Goal: Information Seeking & Learning: Check status

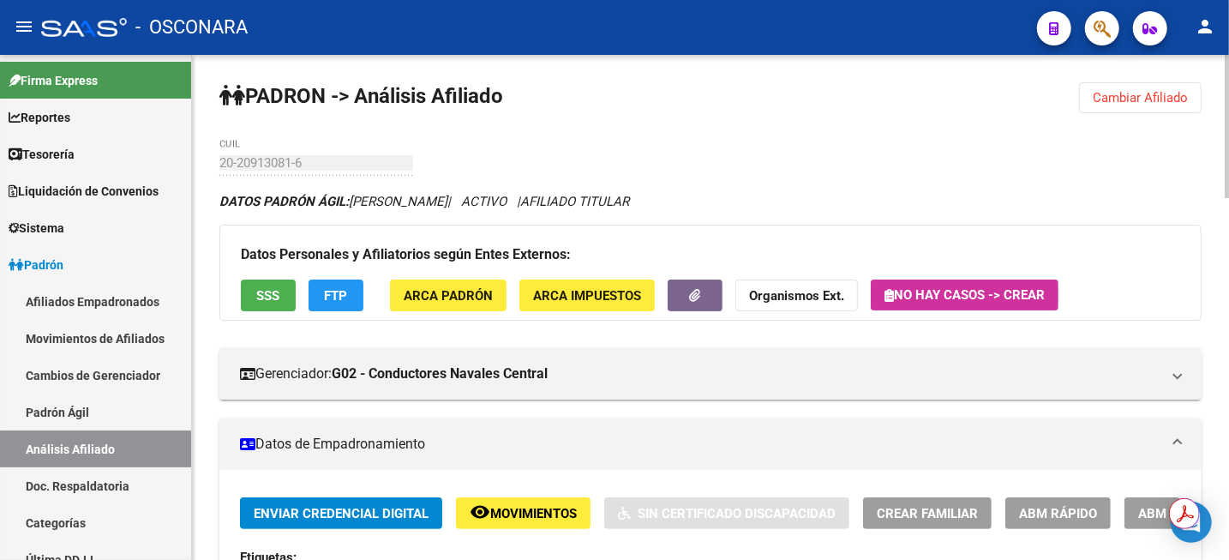
click at [1121, 99] on span "Cambiar Afiliado" at bounding box center [1140, 97] width 95 height 15
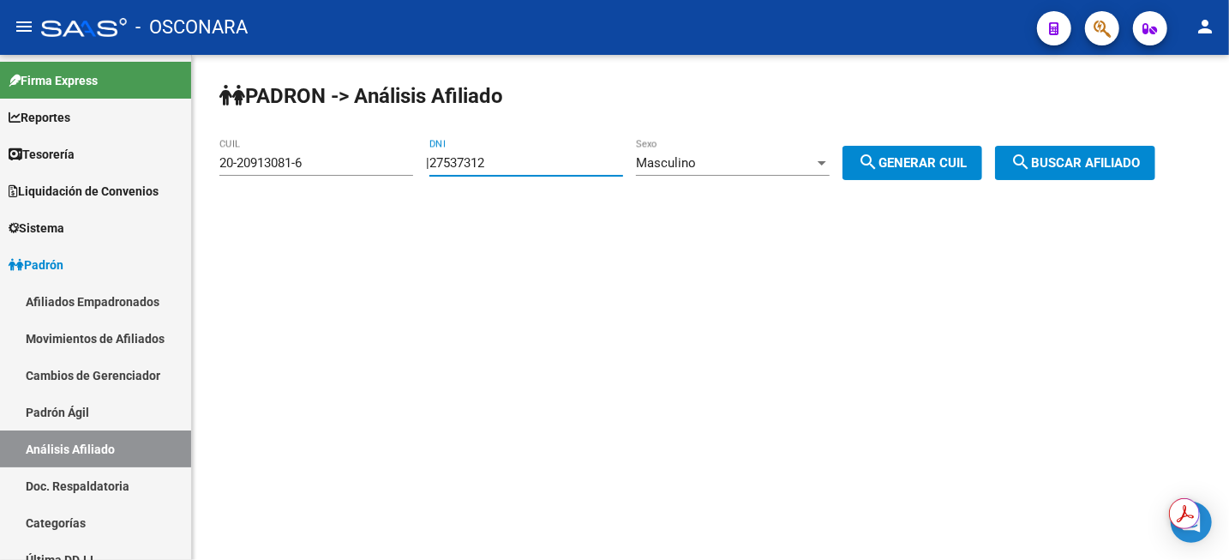
drag, startPoint x: 525, startPoint y: 164, endPoint x: 416, endPoint y: 163, distance: 108.8
click at [416, 163] on app-analisis-afiliado "PADRON -> Análisis Afiliado 20-20913081-6 CUIL | 27537312 DNI Masculino Sexo se…" at bounding box center [693, 162] width 949 height 15
paste input "0015606"
type input "20015606"
click at [758, 169] on div "Masculino" at bounding box center [725, 162] width 178 height 15
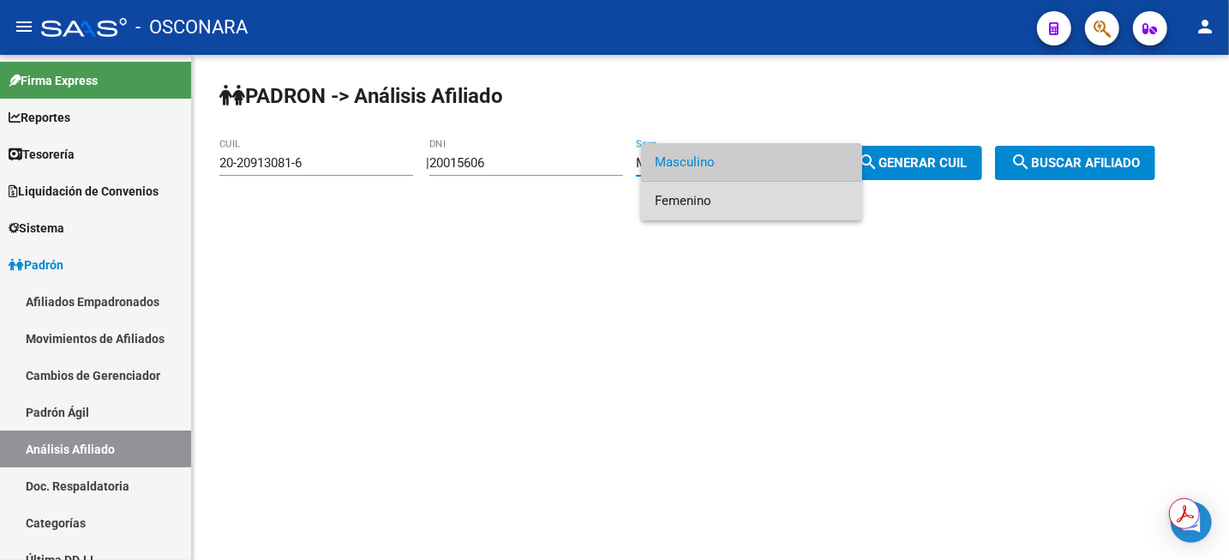
click at [758, 203] on span "Femenino" at bounding box center [752, 201] width 194 height 39
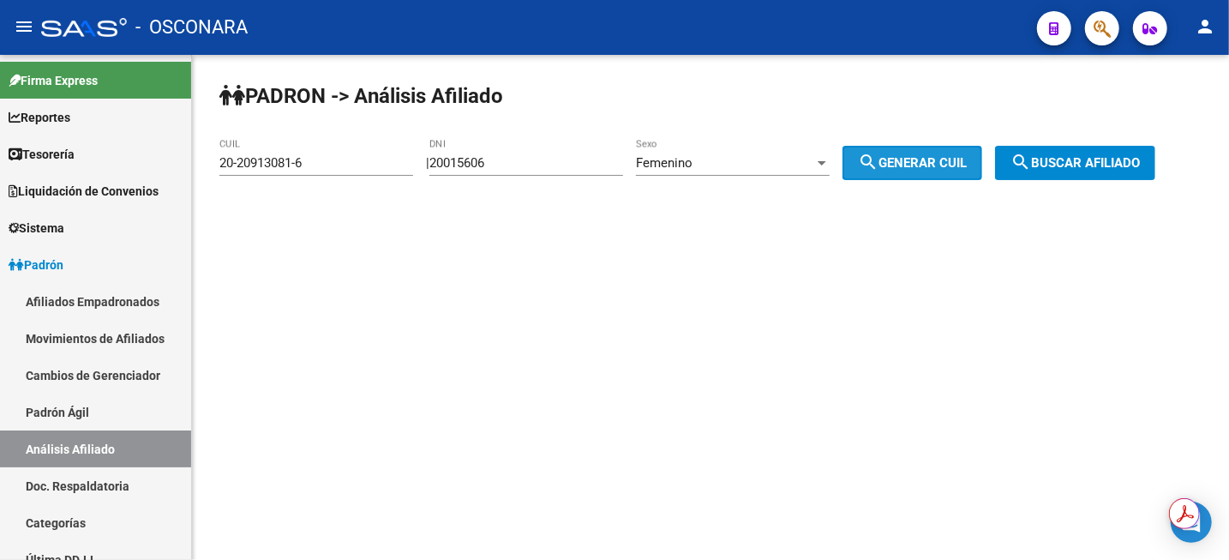
click at [975, 149] on button "search Generar CUIL" at bounding box center [912, 163] width 140 height 34
type input "23-20015606-4"
click at [1116, 151] on button "search Buscar afiliado" at bounding box center [1075, 163] width 160 height 34
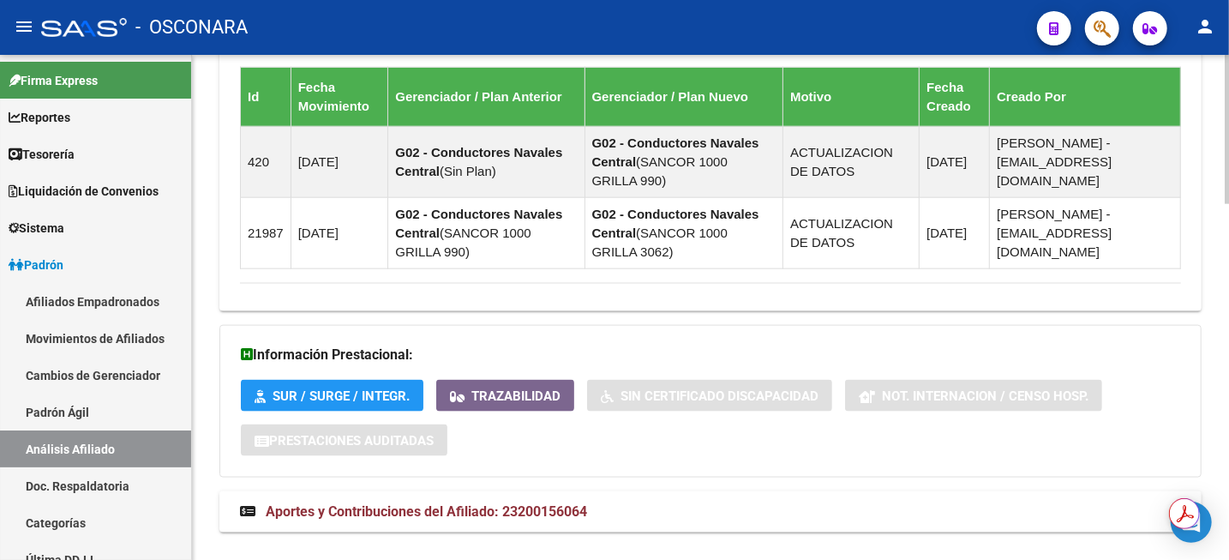
scroll to position [1207, 0]
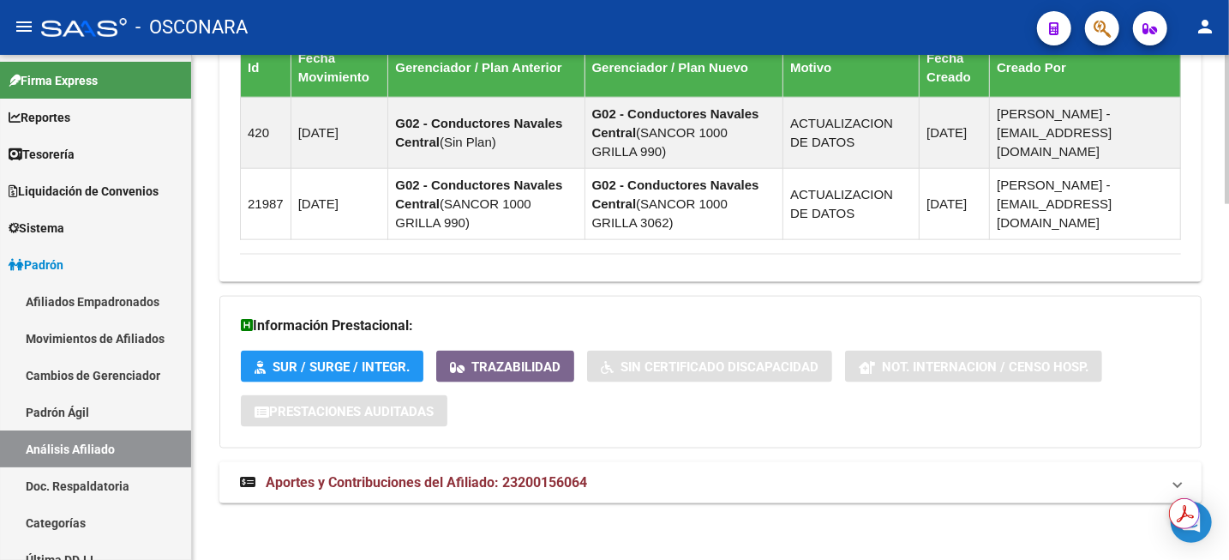
drag, startPoint x: 435, startPoint y: 487, endPoint x: 453, endPoint y: 484, distance: 18.2
click at [437, 487] on span "Aportes y Contribuciones del Afiliado: 23200156064" at bounding box center [426, 482] width 321 height 16
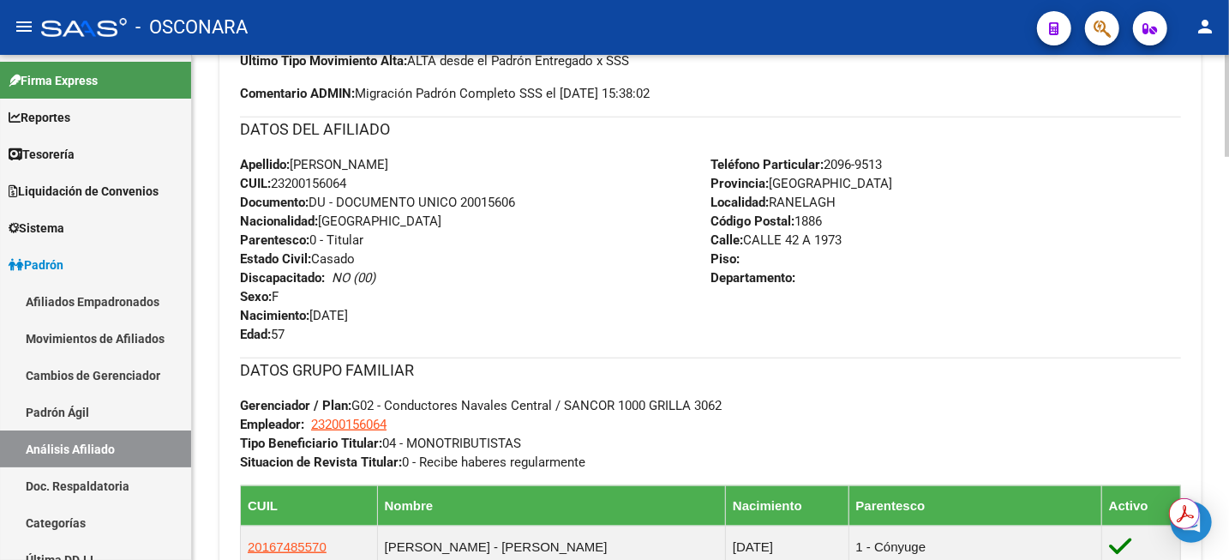
scroll to position [458, 0]
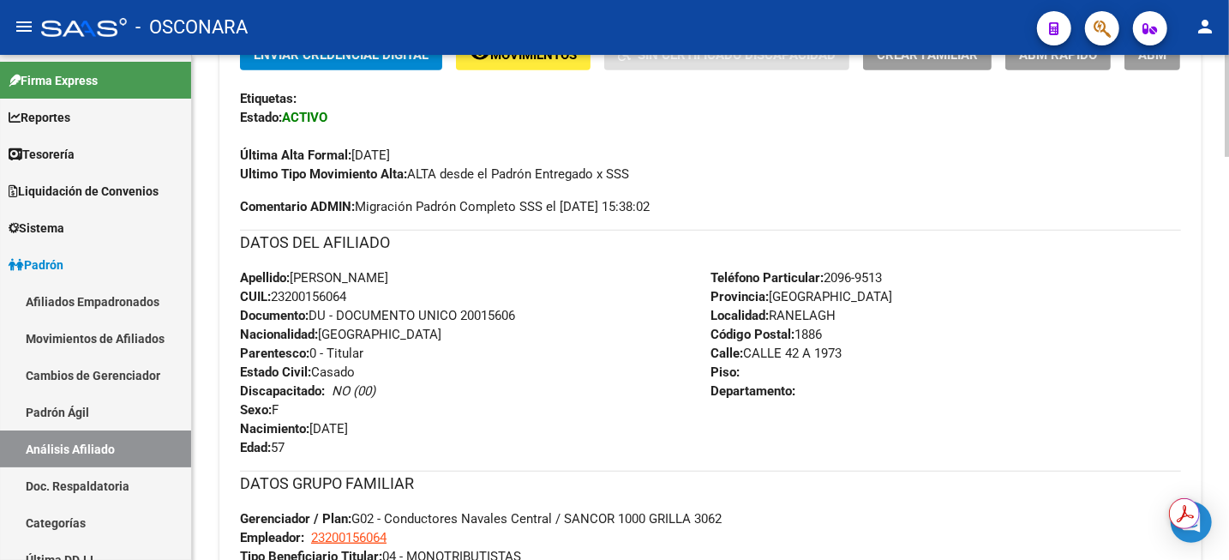
click at [306, 294] on span "CUIL: 23200156064" at bounding box center [293, 296] width 106 height 15
copy span "23200156064"
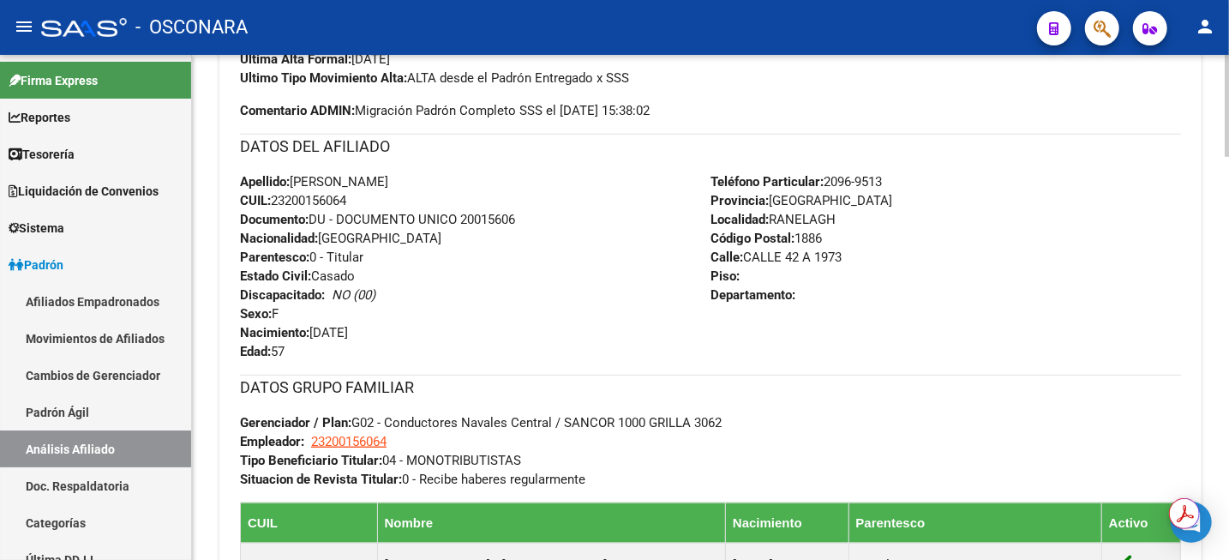
scroll to position [779, 0]
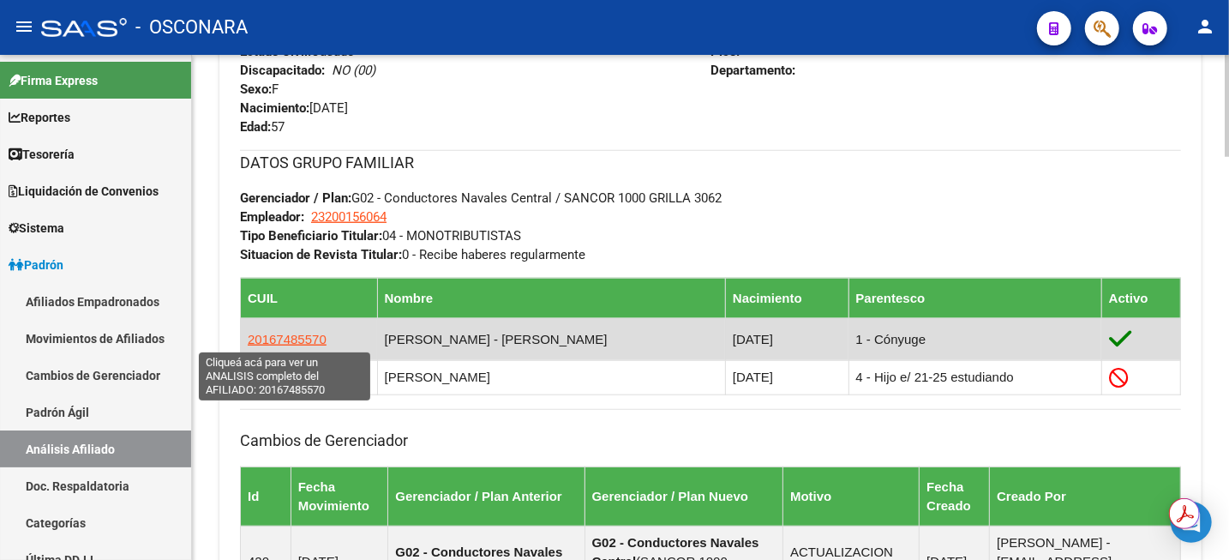
click at [303, 339] on span "20167485570" at bounding box center [287, 339] width 79 height 15
type textarea "20167485570"
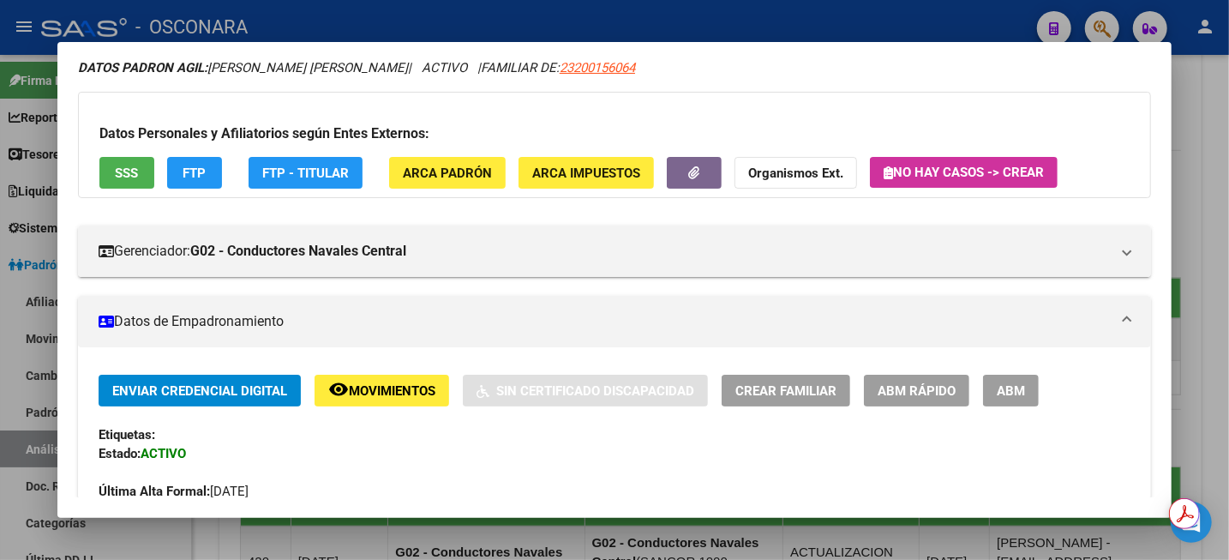
scroll to position [0, 0]
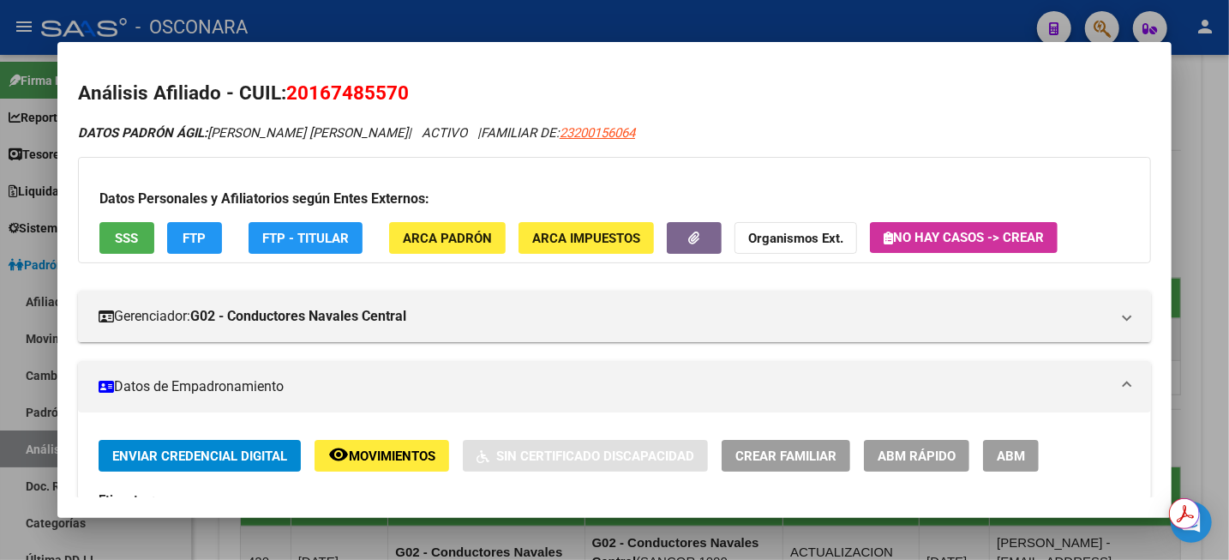
drag, startPoint x: 440, startPoint y: 86, endPoint x: 288, endPoint y: 93, distance: 151.9
click at [288, 93] on h2 "Análisis Afiliado - CUIL: 20167485570" at bounding box center [614, 93] width 1073 height 29
click at [1214, 99] on div at bounding box center [614, 280] width 1229 height 560
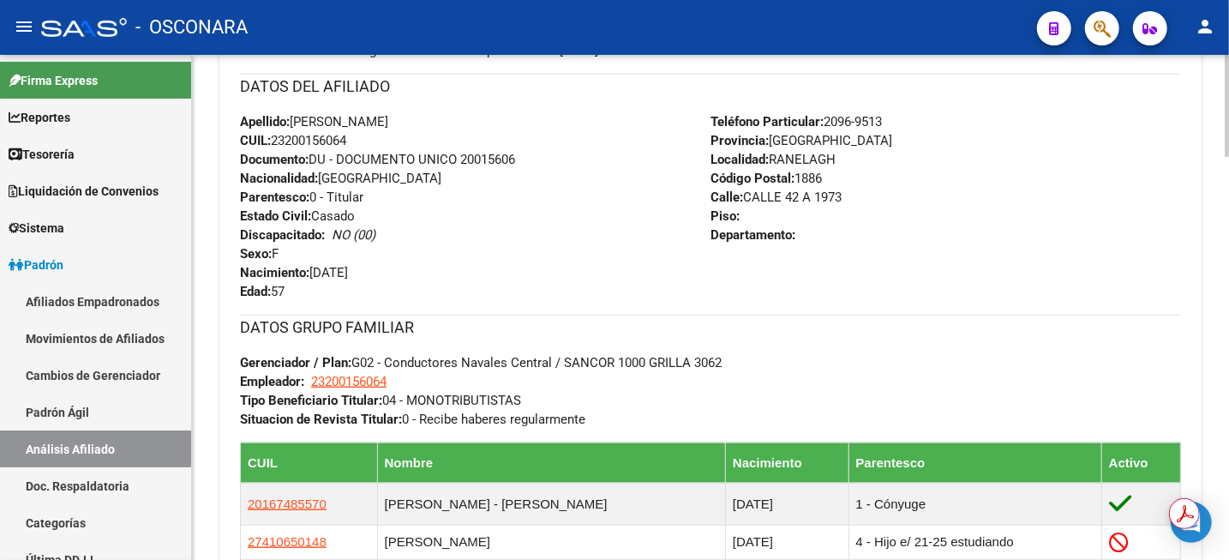
scroll to position [350, 0]
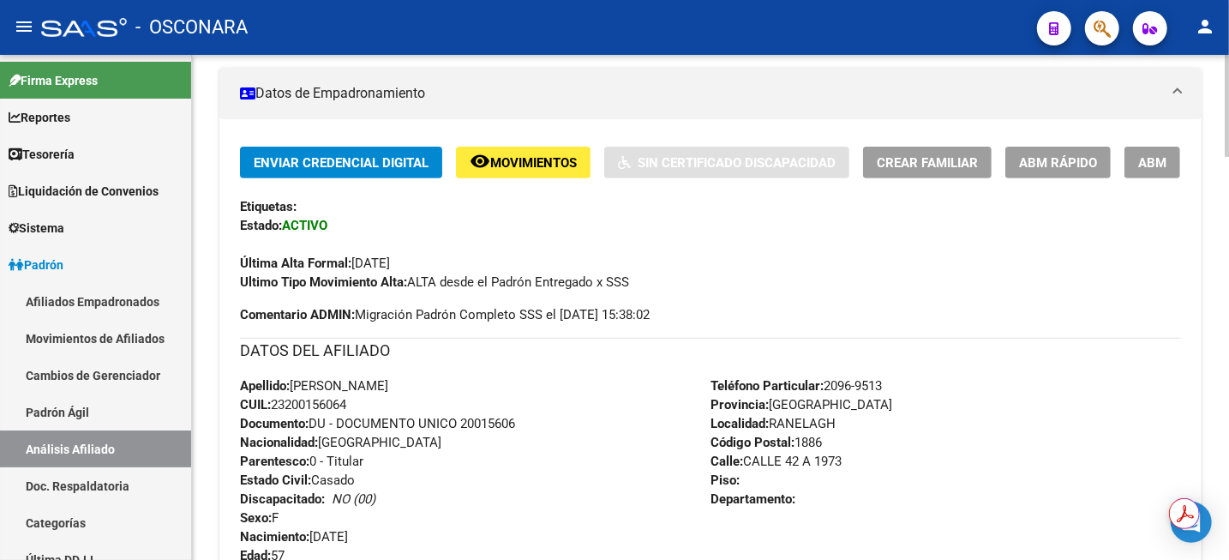
click at [495, 422] on span "Documento: DU - DOCUMENTO UNICO 20015606" at bounding box center [377, 423] width 275 height 15
copy span "20015606"
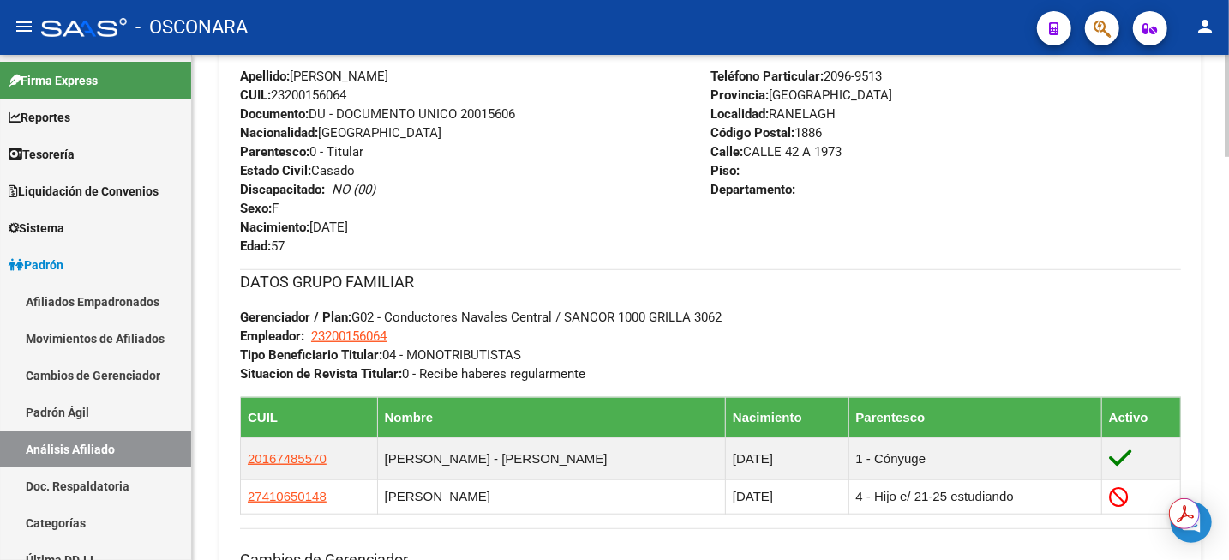
scroll to position [673, 0]
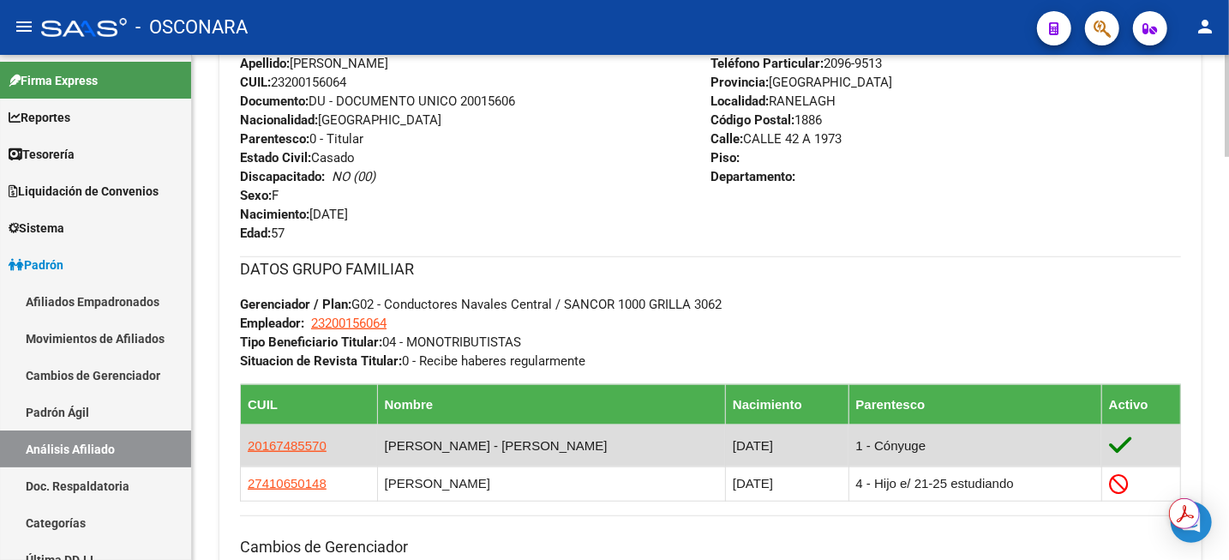
drag, startPoint x: 327, startPoint y: 444, endPoint x: 245, endPoint y: 453, distance: 82.8
click at [245, 453] on td "20167485570" at bounding box center [309, 445] width 137 height 42
copy span "20167485570"
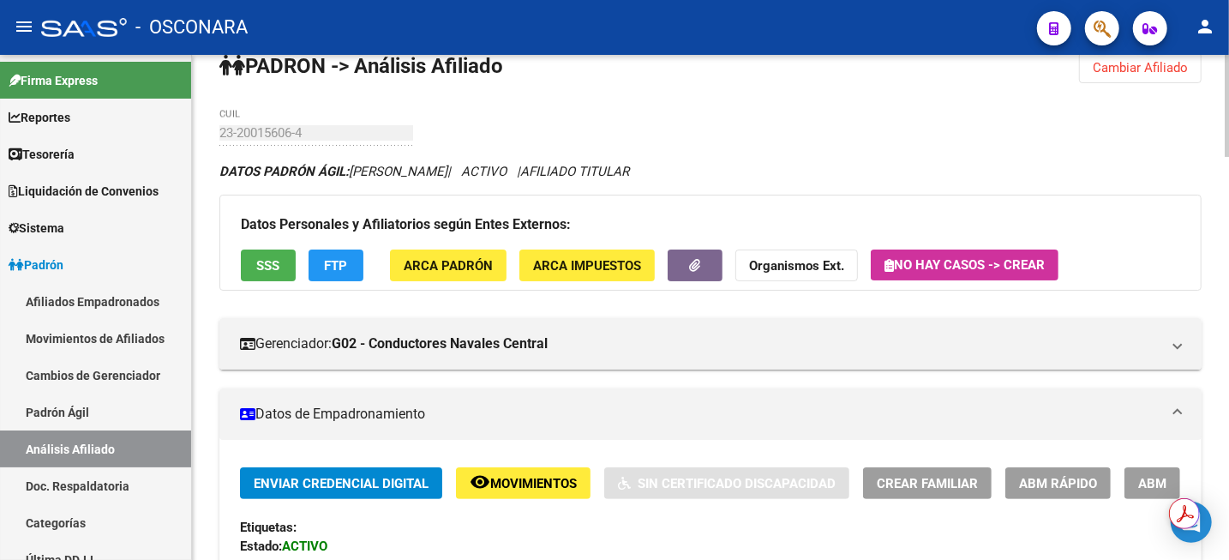
scroll to position [0, 0]
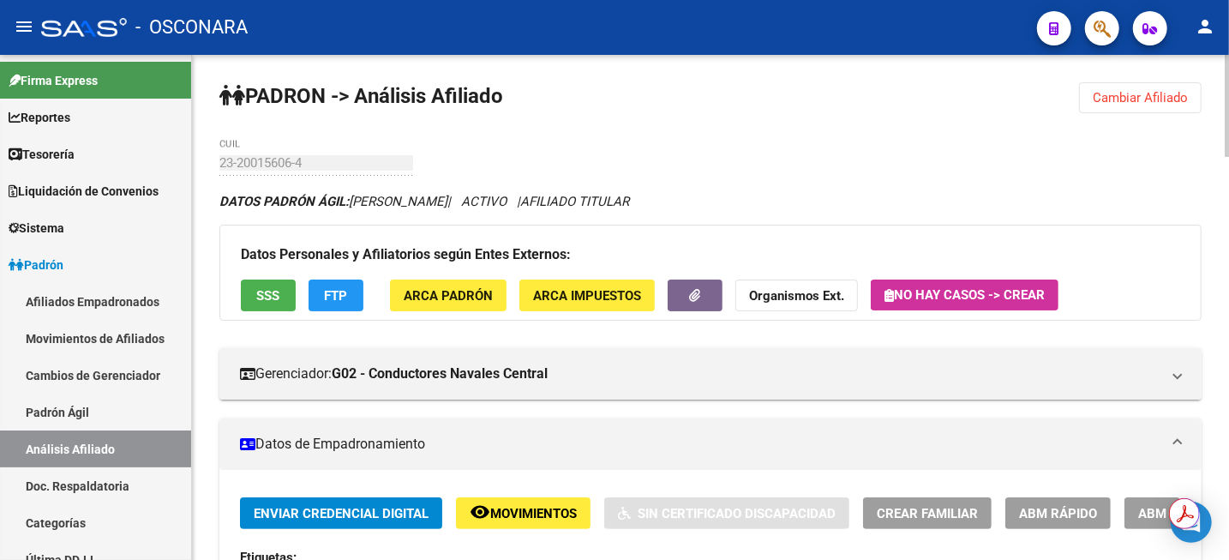
click at [1135, 87] on button "Cambiar Afiliado" at bounding box center [1140, 97] width 123 height 31
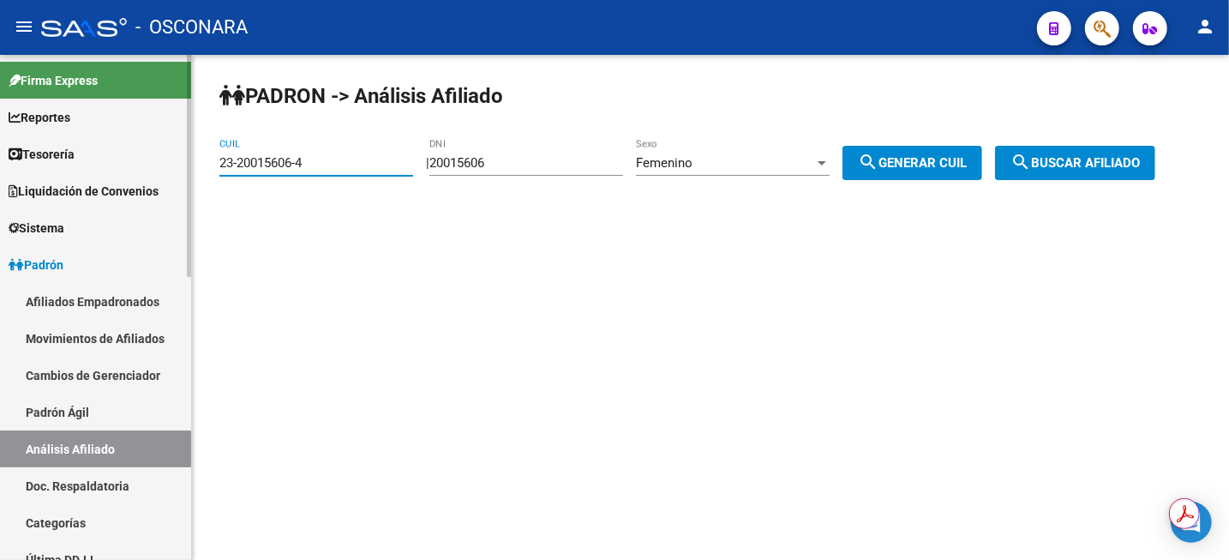
drag, startPoint x: 355, startPoint y: 166, endPoint x: 45, endPoint y: 161, distance: 309.4
click at [70, 165] on mat-sidenav-container "Firma Express Reportes Tablero de Control Ingresos Percibidos Análisis de todos…" at bounding box center [614, 307] width 1229 height 505
paste input "0-23434190-2"
type input "20-23434190-2"
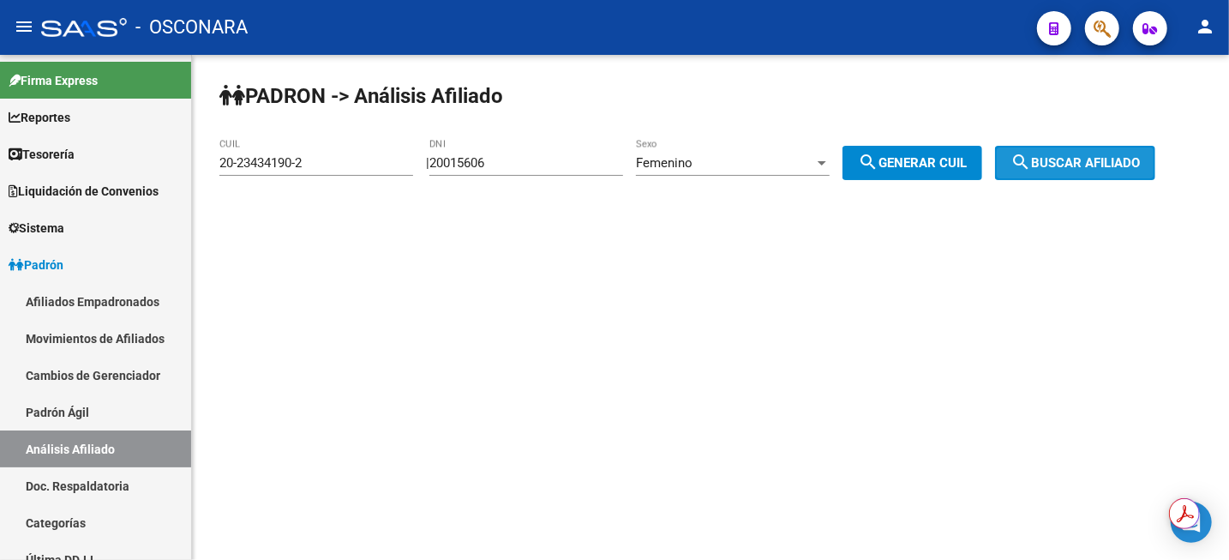
click at [1085, 163] on span "search Buscar afiliado" at bounding box center [1074, 162] width 129 height 15
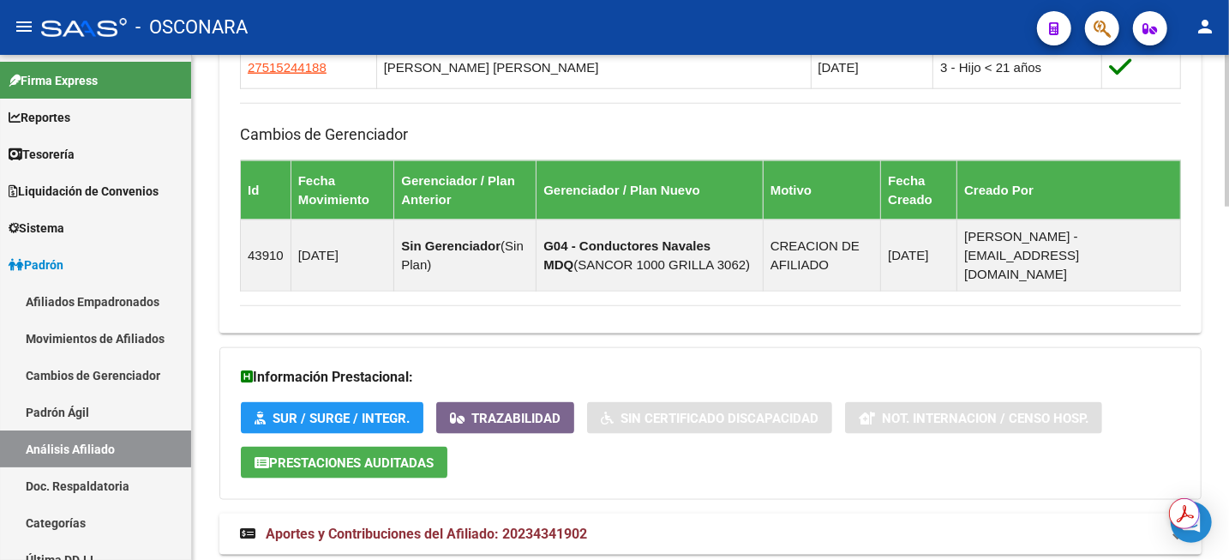
scroll to position [1176, 0]
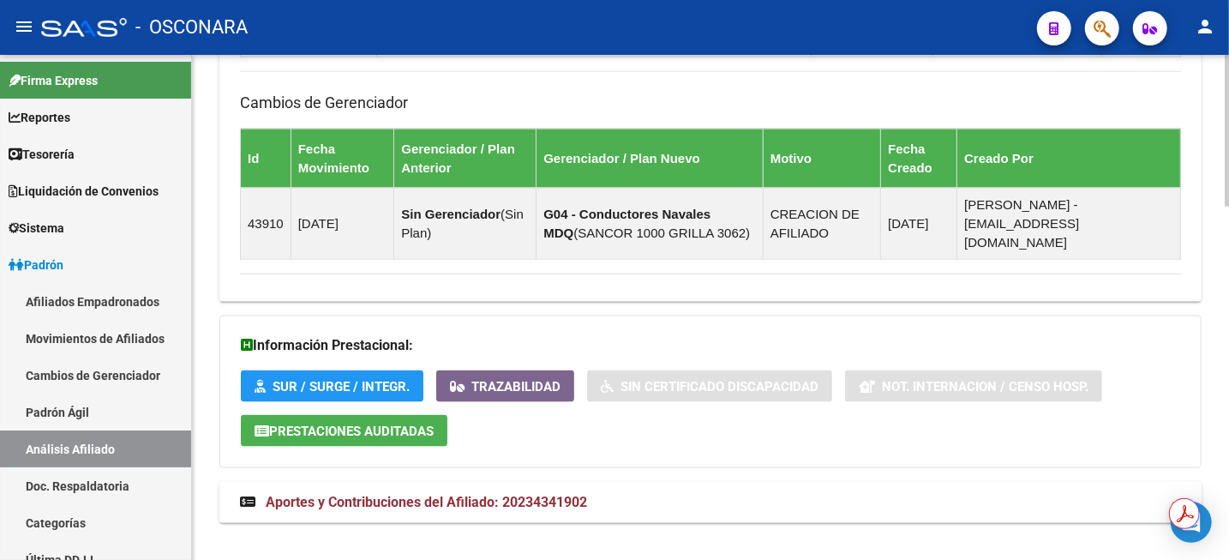
click at [512, 482] on mat-expansion-panel-header "Aportes y Contribuciones del Afiliado: 20234341902" at bounding box center [710, 502] width 982 height 41
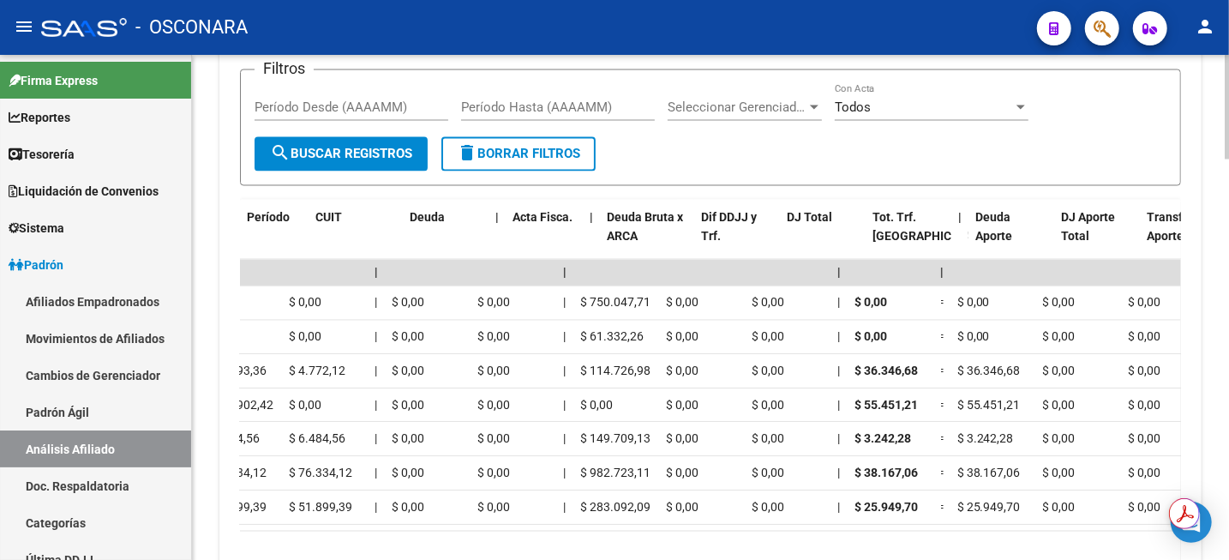
scroll to position [0, 0]
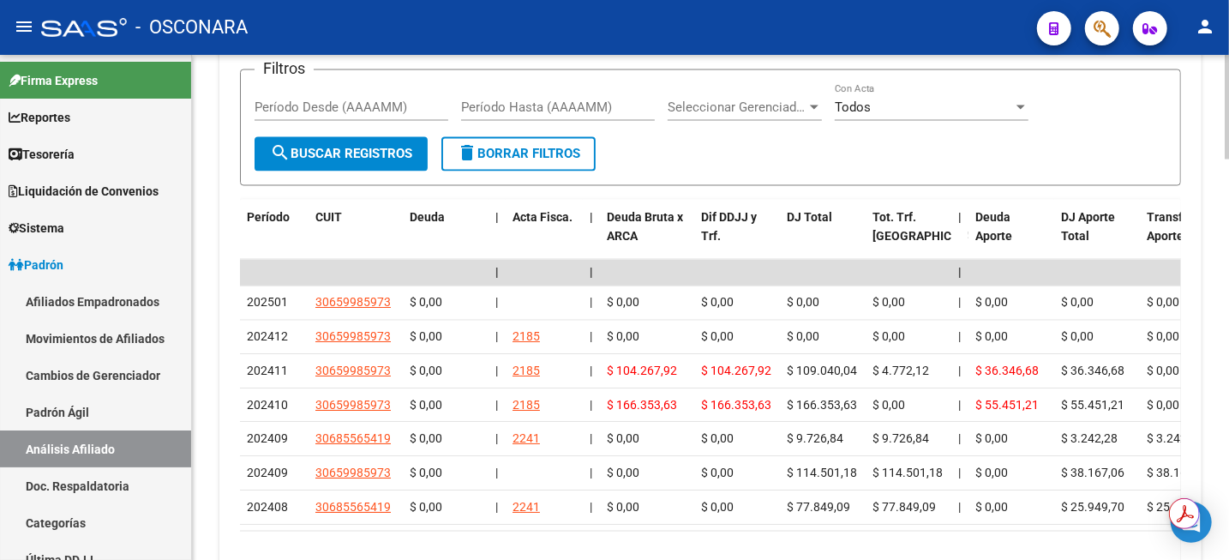
drag, startPoint x: 418, startPoint y: 525, endPoint x: 315, endPoint y: 524, distance: 102.8
click at [315, 524] on datatable-body "| | | | | | | | | | | | | 202501 30659985973 $ 0,00 | | $ 0,00 $ 0,00 $ 0,00 $ …" at bounding box center [710, 395] width 941 height 271
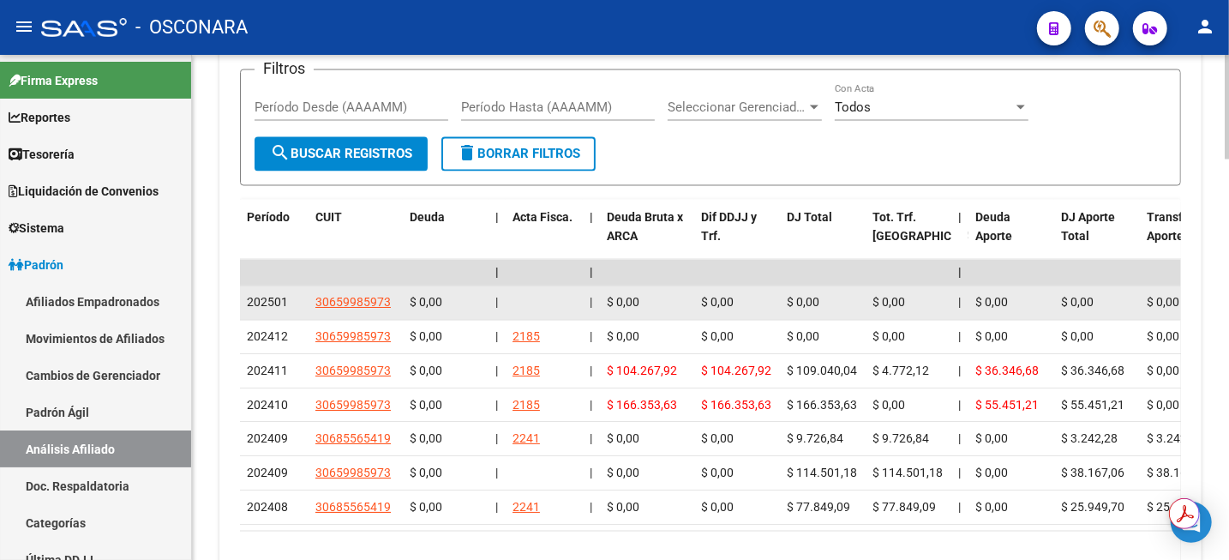
click at [354, 289] on datatable-body-cell "30659985973" at bounding box center [355, 302] width 94 height 33
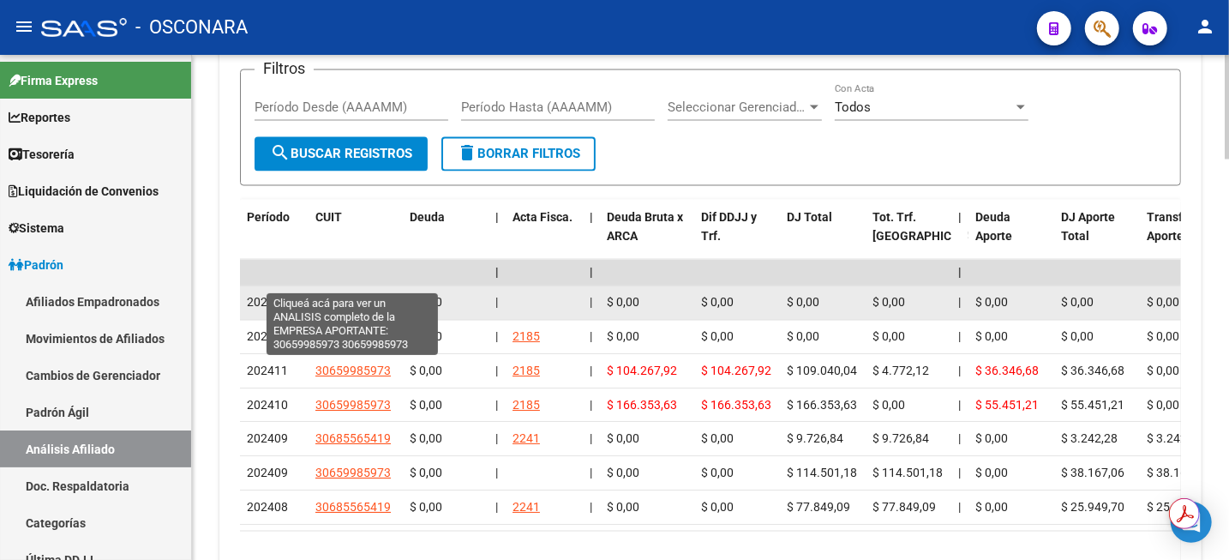
click at [347, 296] on span "30659985973" at bounding box center [352, 303] width 75 height 14
type textarea "30659985973"
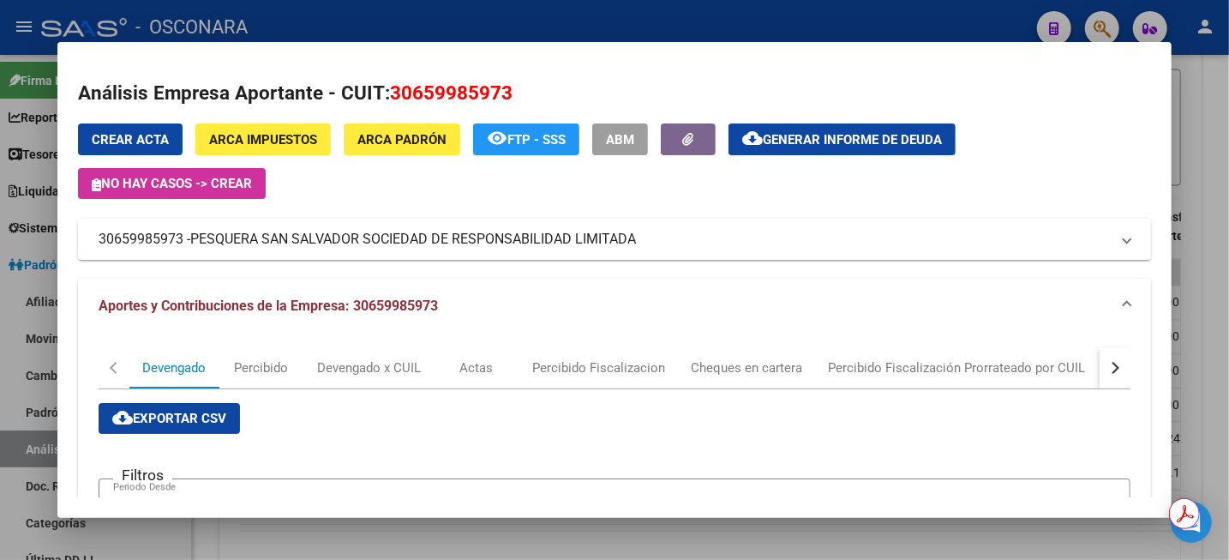
click at [1219, 67] on div at bounding box center [614, 280] width 1229 height 560
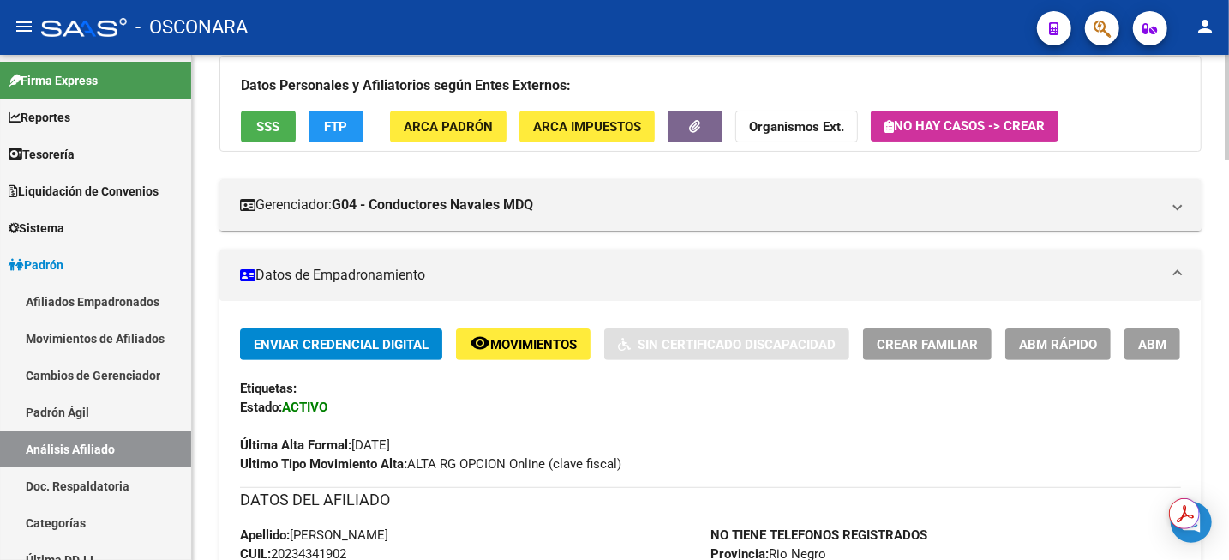
scroll to position [212, 0]
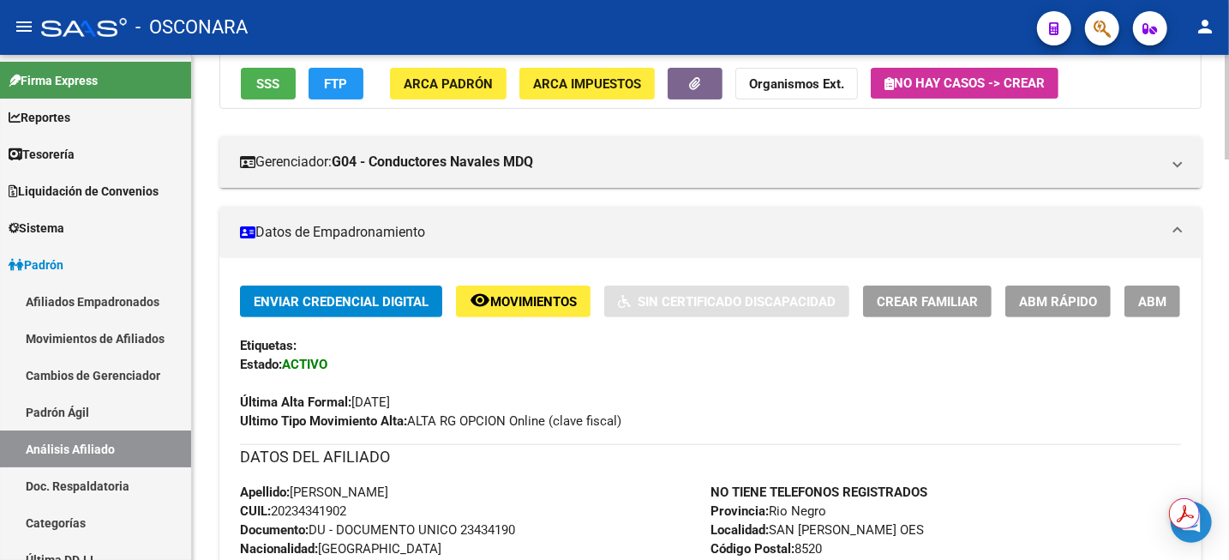
click at [307, 511] on span "CUIL: 20234341902" at bounding box center [293, 510] width 106 height 15
click at [307, 512] on span "CUIL: 20234341902" at bounding box center [293, 510] width 106 height 15
copy span "20234341902"
click at [723, 380] on div "Última Alta Formal: [DATE]" at bounding box center [710, 393] width 941 height 38
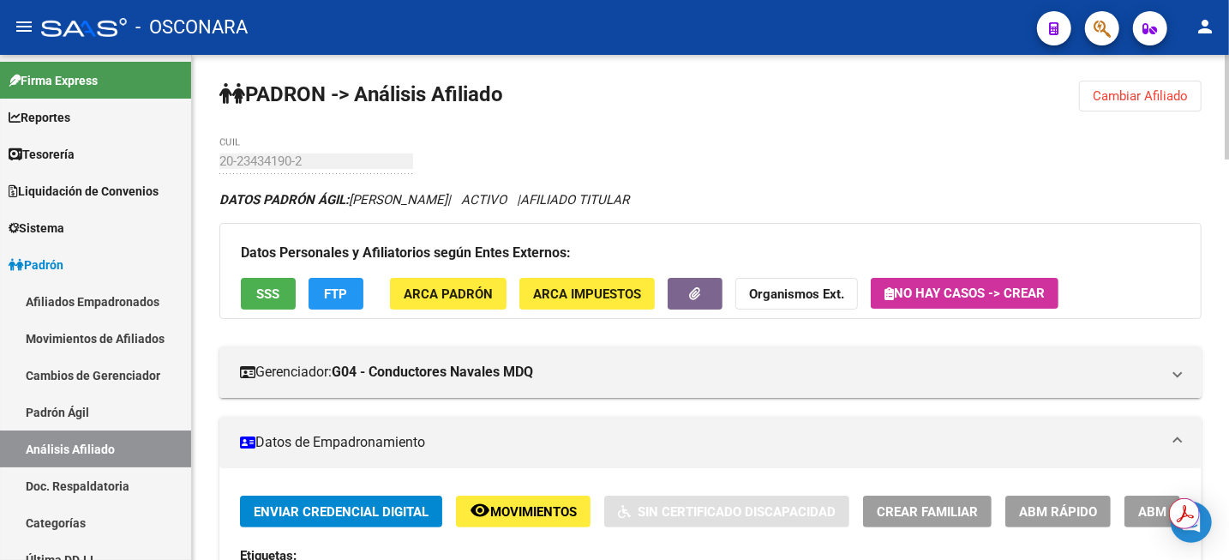
scroll to position [0, 0]
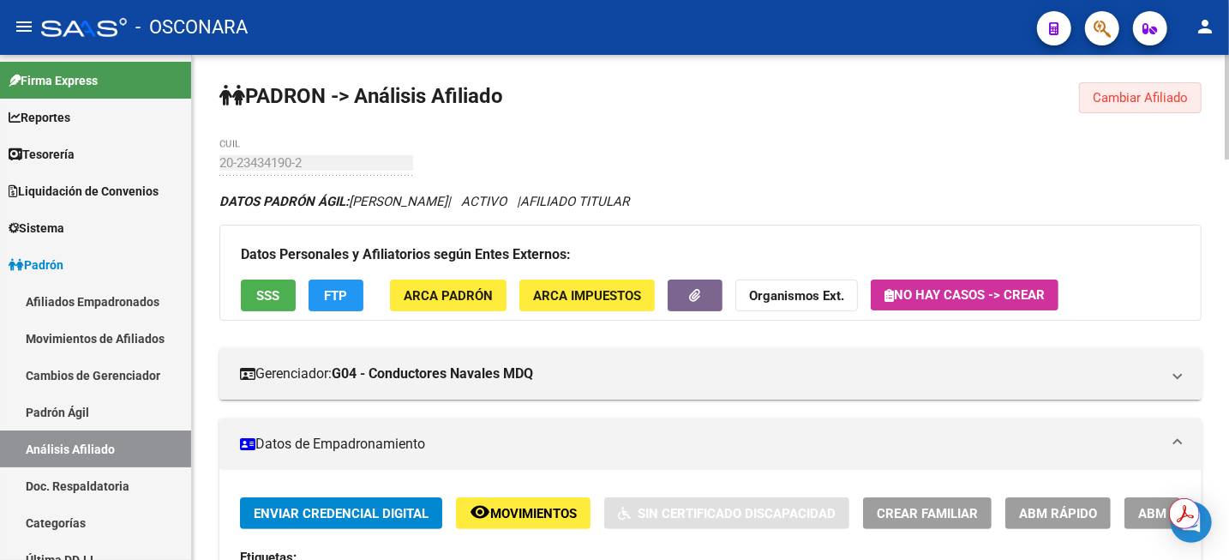
click at [1157, 87] on button "Cambiar Afiliado" at bounding box center [1140, 97] width 123 height 31
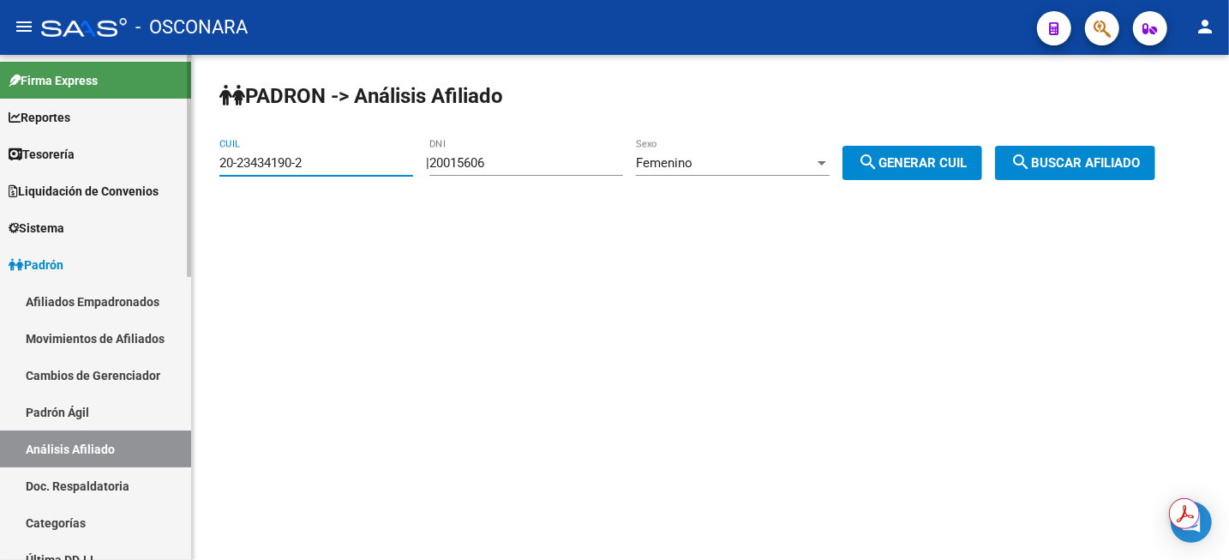
drag, startPoint x: 341, startPoint y: 161, endPoint x: 108, endPoint y: 166, distance: 233.1
click at [108, 166] on mat-sidenav-container "Firma Express Reportes Tablero de Control Ingresos Percibidos Análisis de todos…" at bounding box center [614, 307] width 1229 height 505
paste input "4-45205309-4"
type input "24-45205309-4"
click at [1031, 153] on mat-icon "search" at bounding box center [1020, 162] width 21 height 21
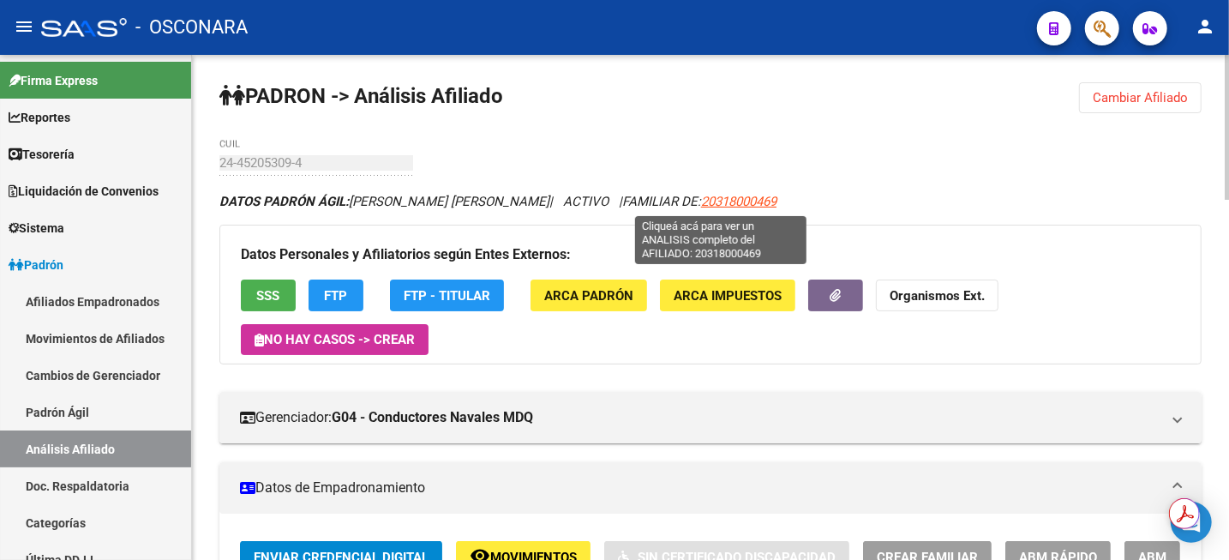
click at [723, 205] on span "20318000469" at bounding box center [738, 201] width 75 height 15
type textarea "20318000469"
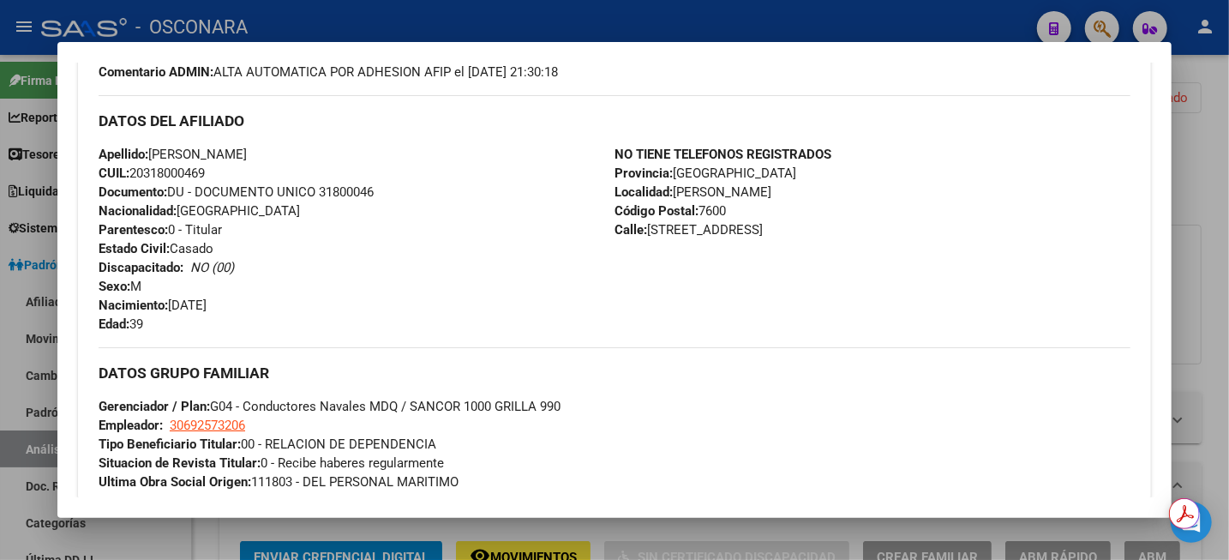
scroll to position [857, 0]
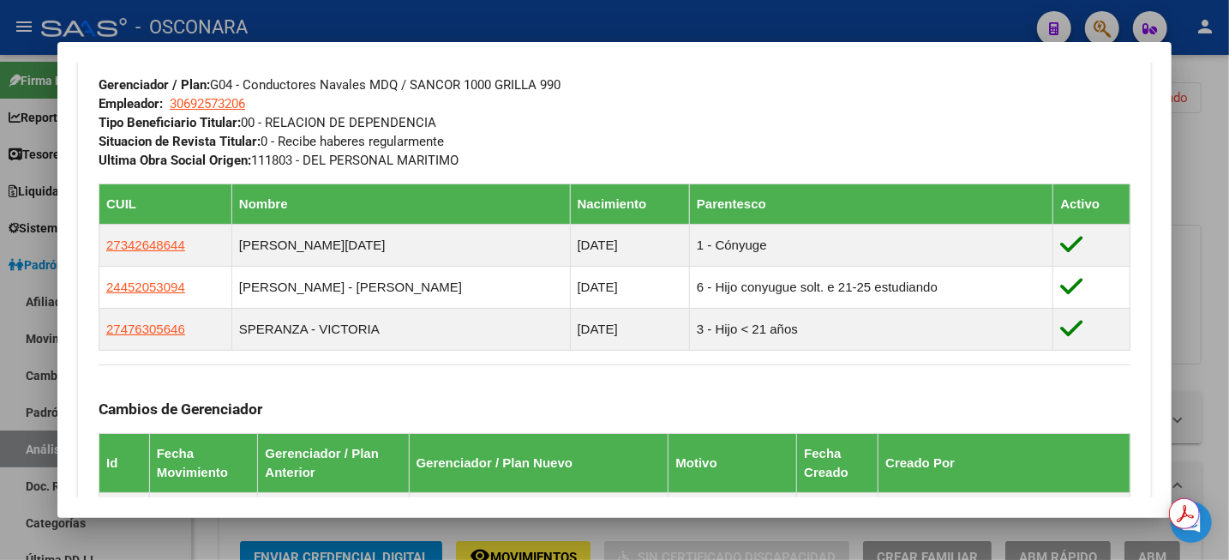
click at [1225, 178] on div at bounding box center [614, 280] width 1229 height 560
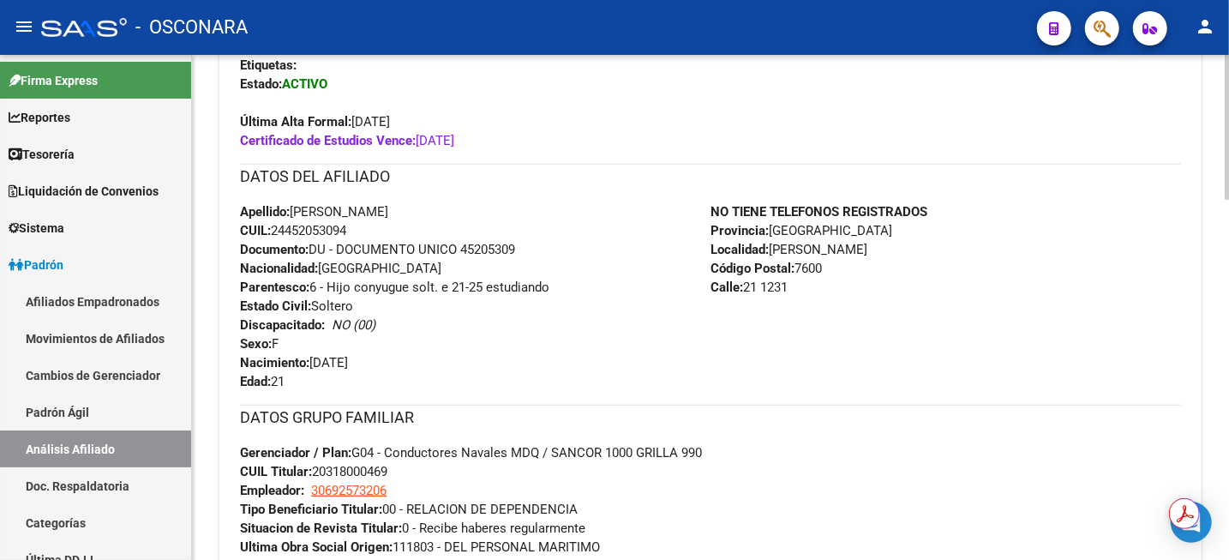
scroll to position [214, 0]
